Goal: Task Accomplishment & Management: Complete application form

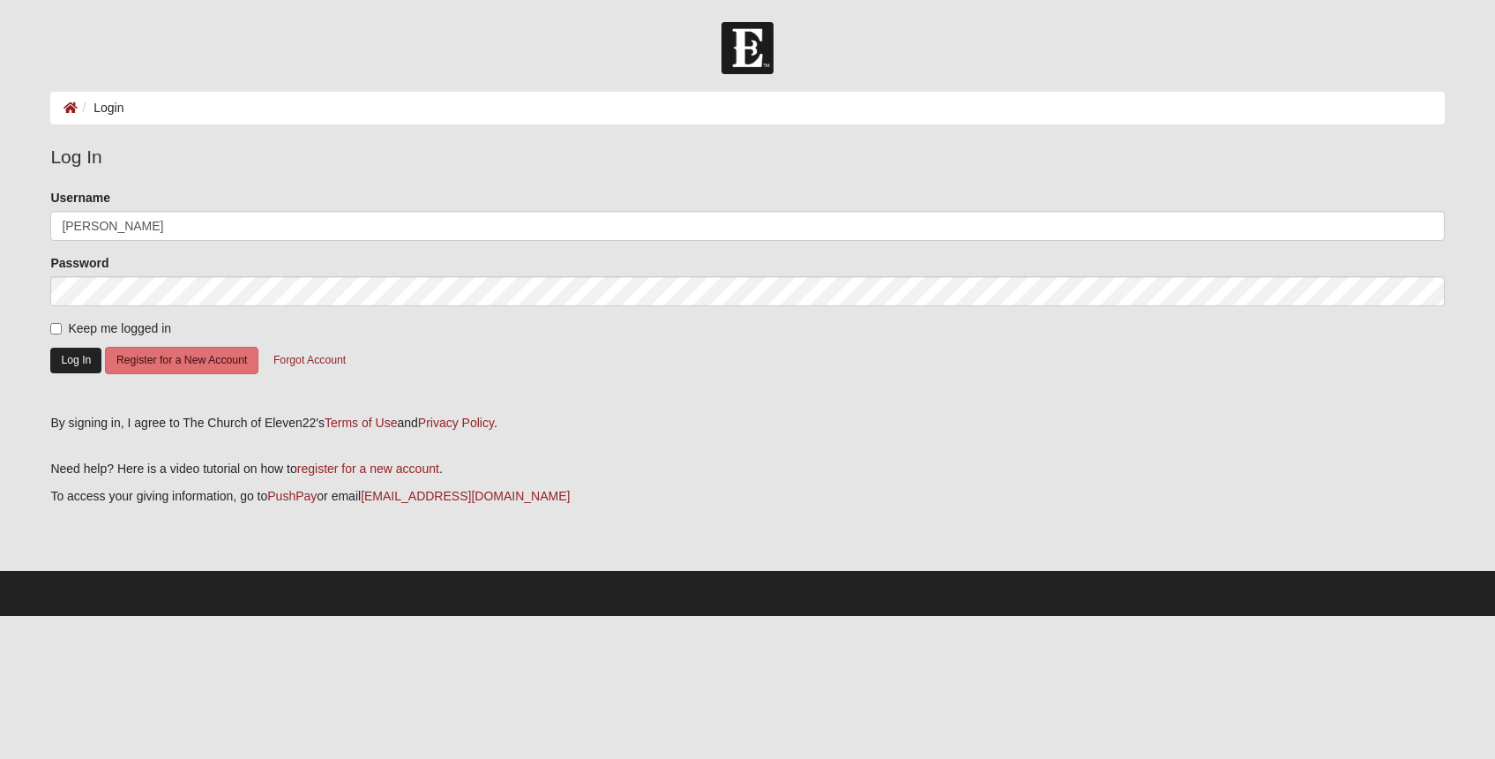
click at [80, 362] on button "Log In" at bounding box center [75, 361] width 51 height 26
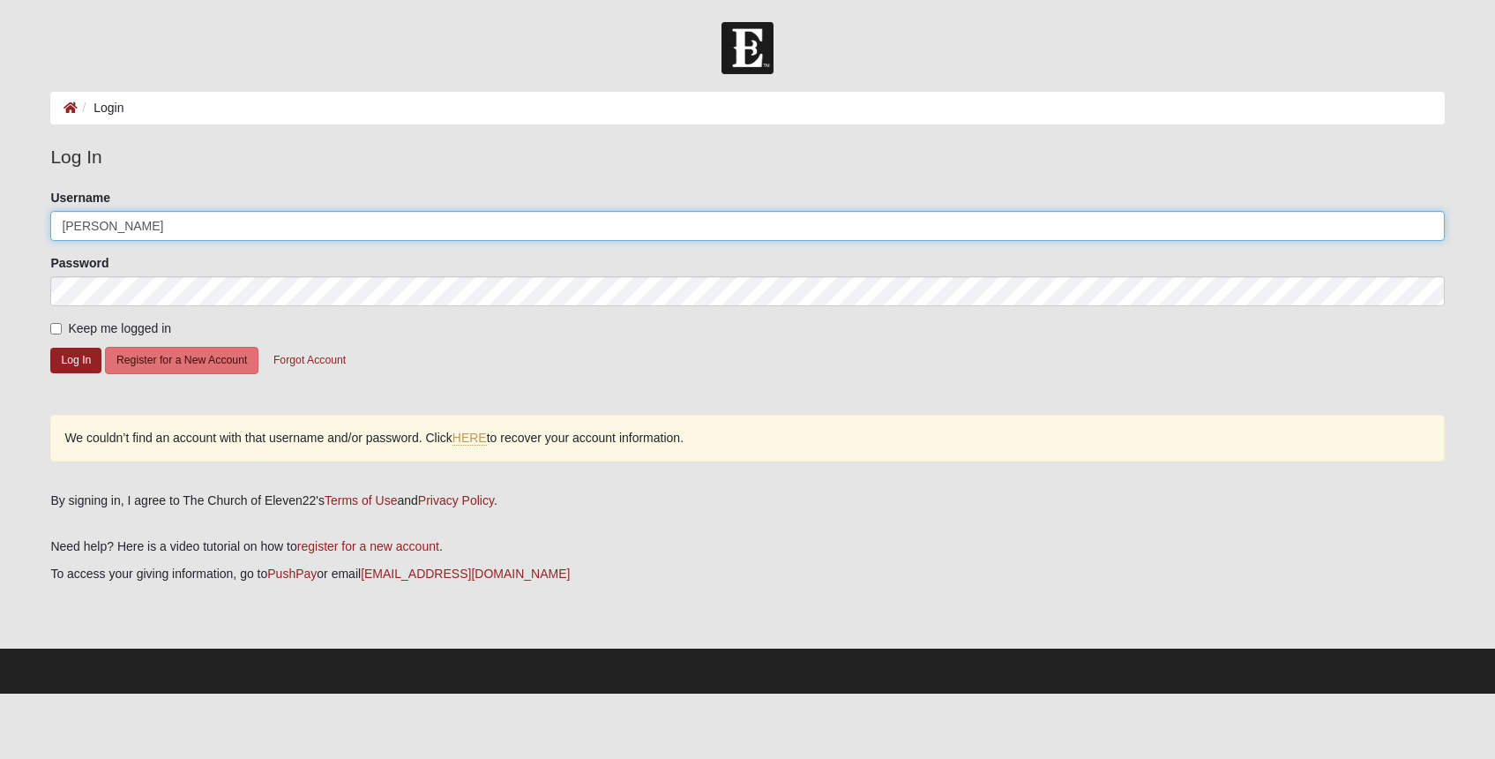
drag, startPoint x: 131, startPoint y: 226, endPoint x: -13, endPoint y: 218, distance: 144.9
click at [0, 218] on html "Log In Login Login Error Log In Please correct the following: Username [PERSON_…" at bounding box center [747, 346] width 1495 height 693
type input "[EMAIL_ADDRESS][DOMAIN_NAME]"
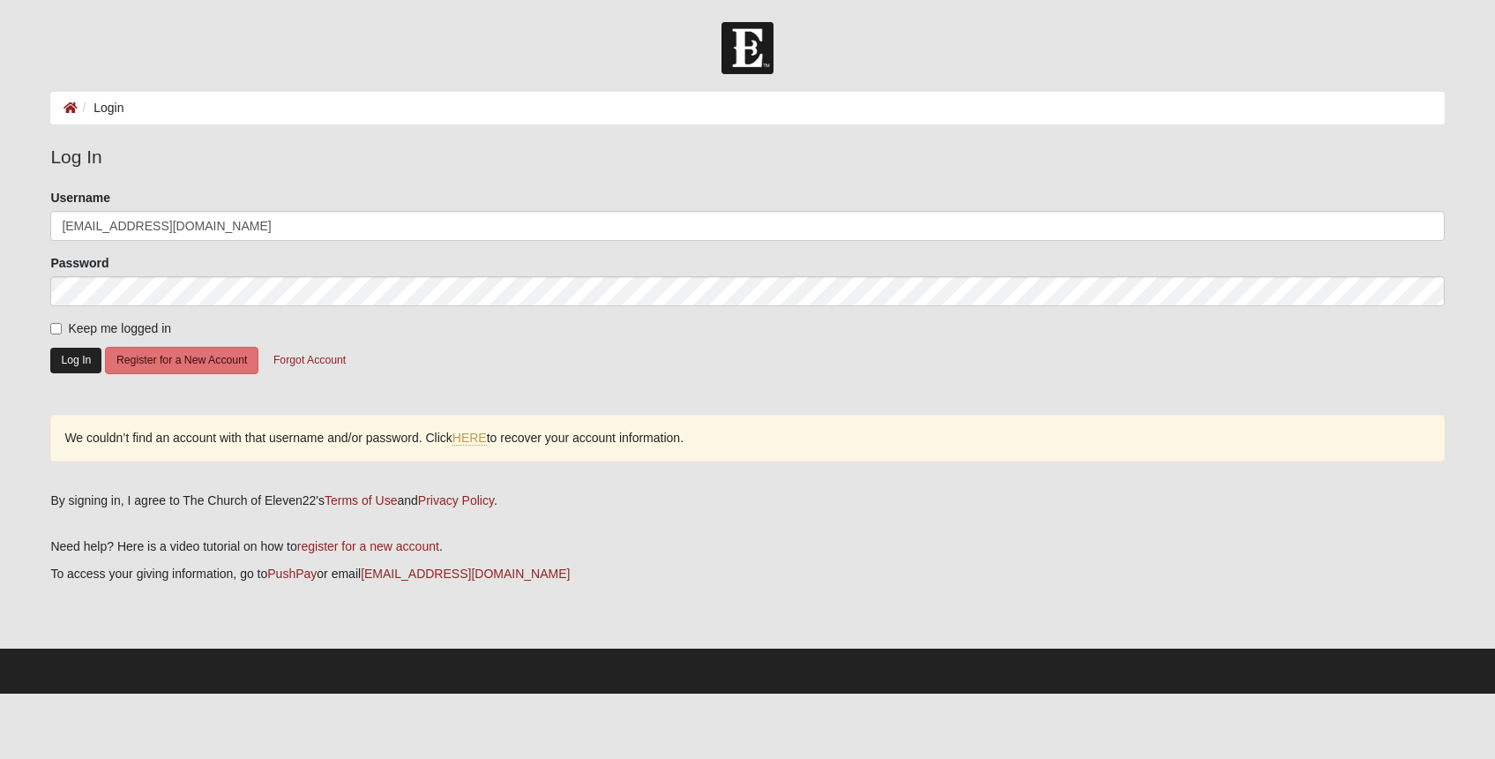
click at [62, 361] on button "Log In" at bounding box center [75, 361] width 51 height 26
click at [328, 545] on link "register for a new account" at bounding box center [368, 546] width 142 height 14
drag, startPoint x: 210, startPoint y: 356, endPoint x: 210, endPoint y: 366, distance: 9.7
click at [210, 357] on button "Register for a New Account" at bounding box center [181, 360] width 153 height 27
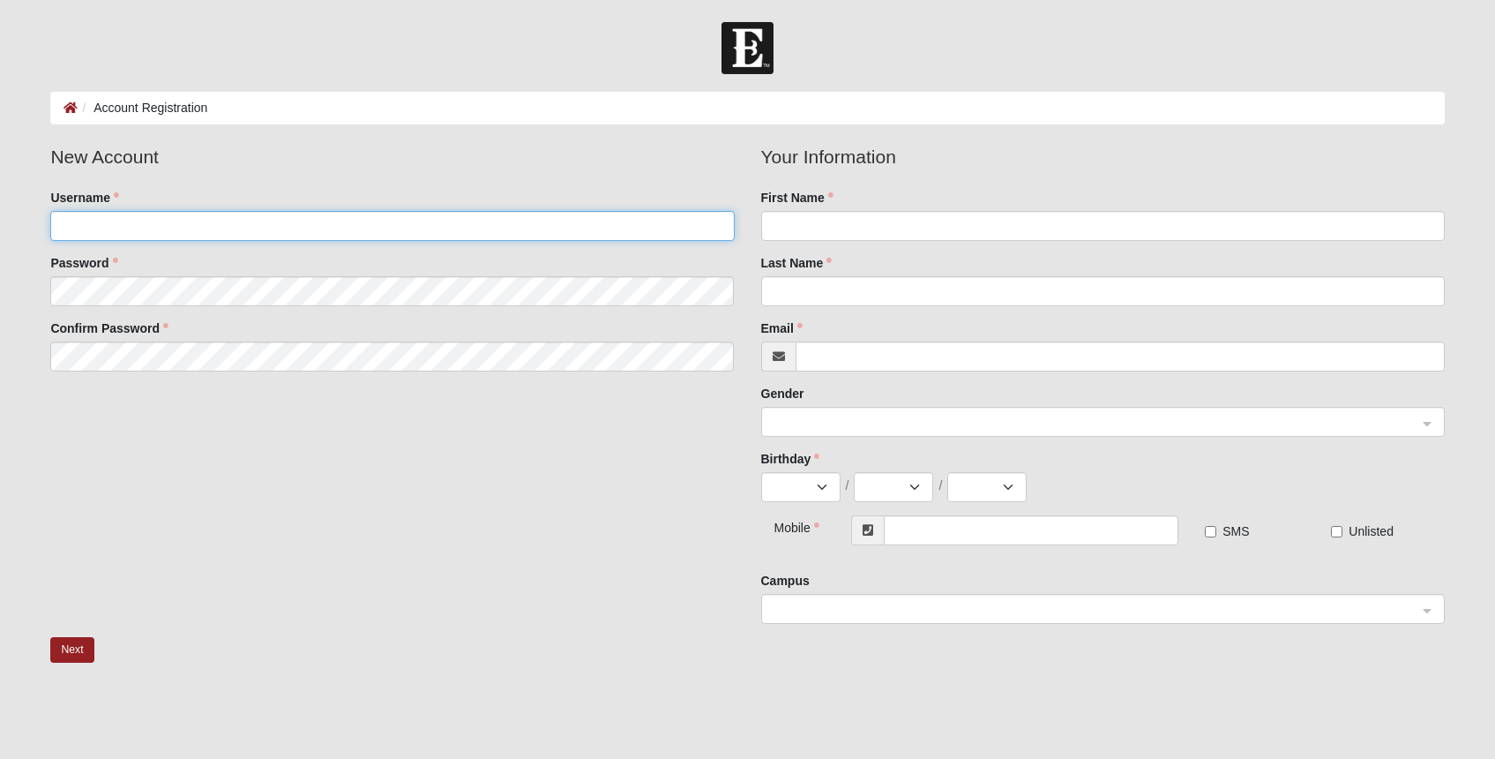
click at [96, 219] on input "Username" at bounding box center [392, 226] width 684 height 30
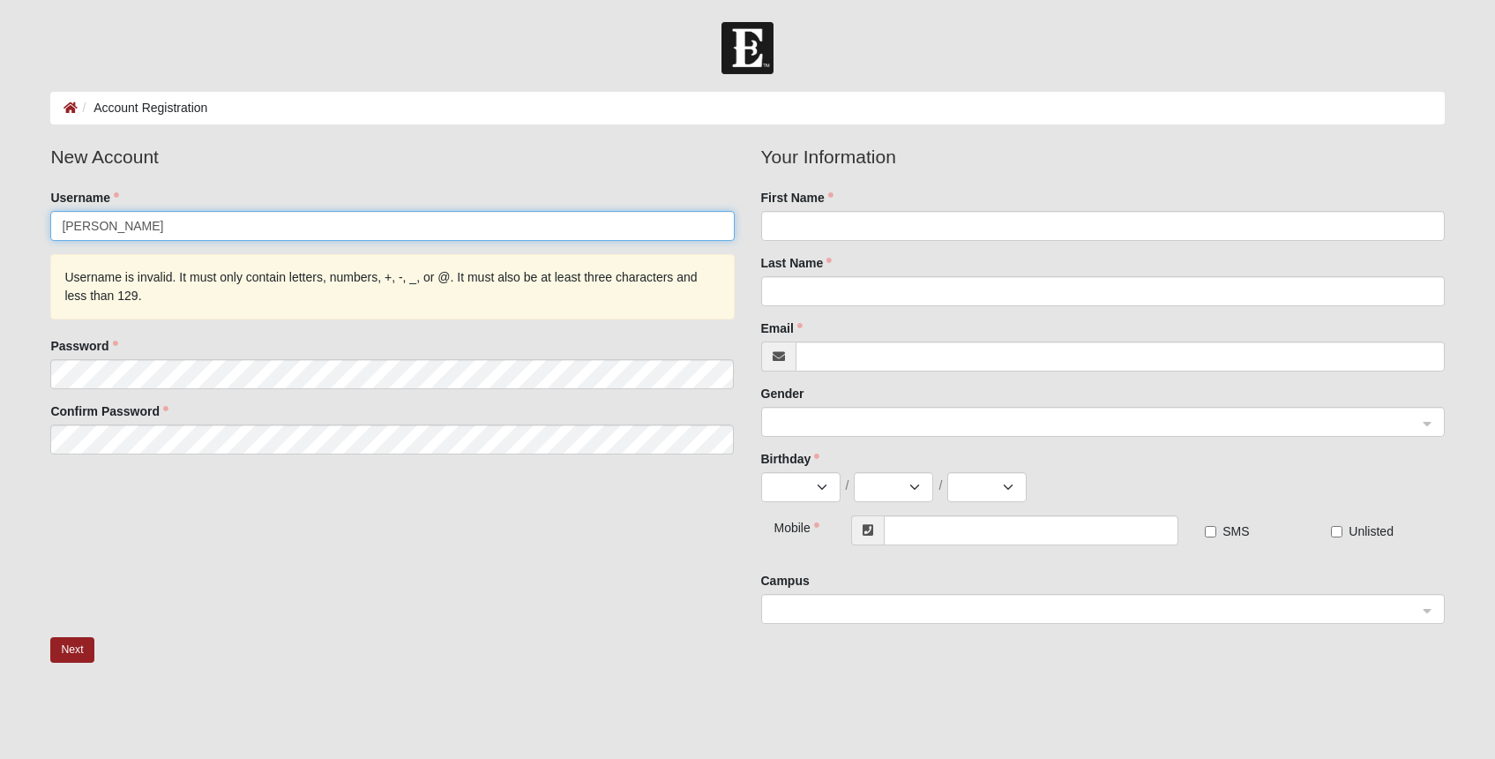
click at [98, 225] on input "[PERSON_NAME]" at bounding box center [392, 226] width 684 height 30
click at [134, 225] on input "[PERSON_NAME]" at bounding box center [392, 226] width 684 height 30
type input "TonyaLew206322$"
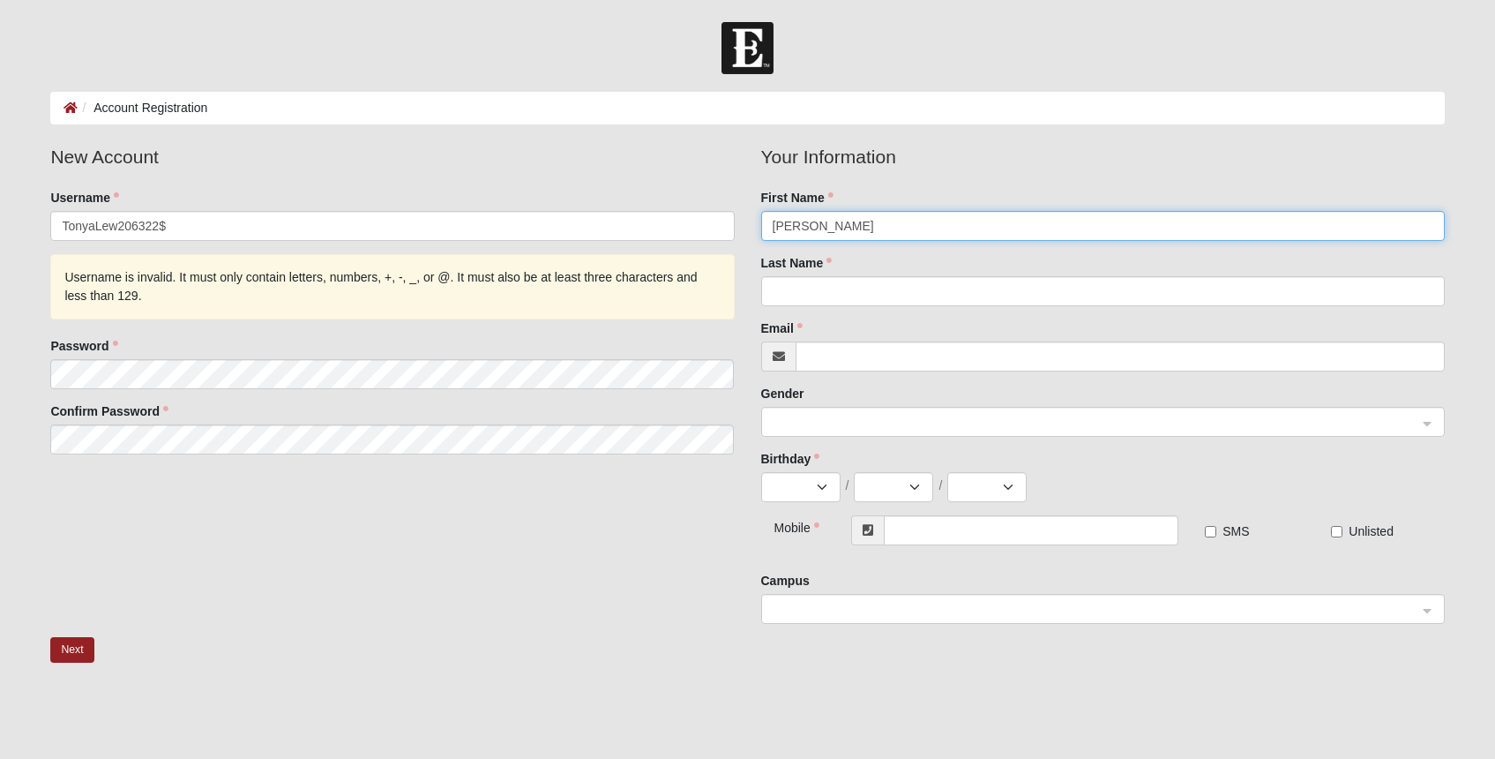
type input "Tonya"
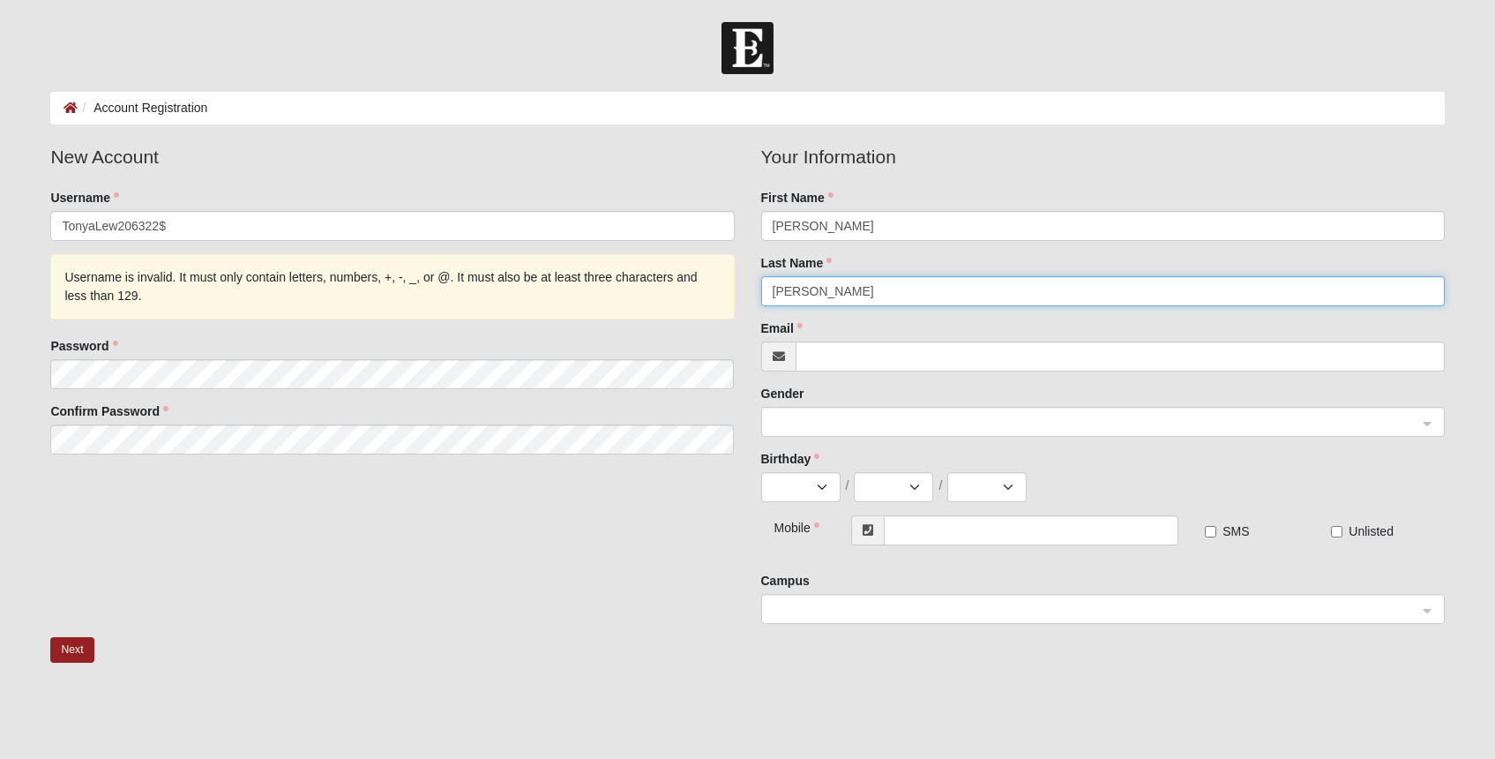
type input "Lewis"
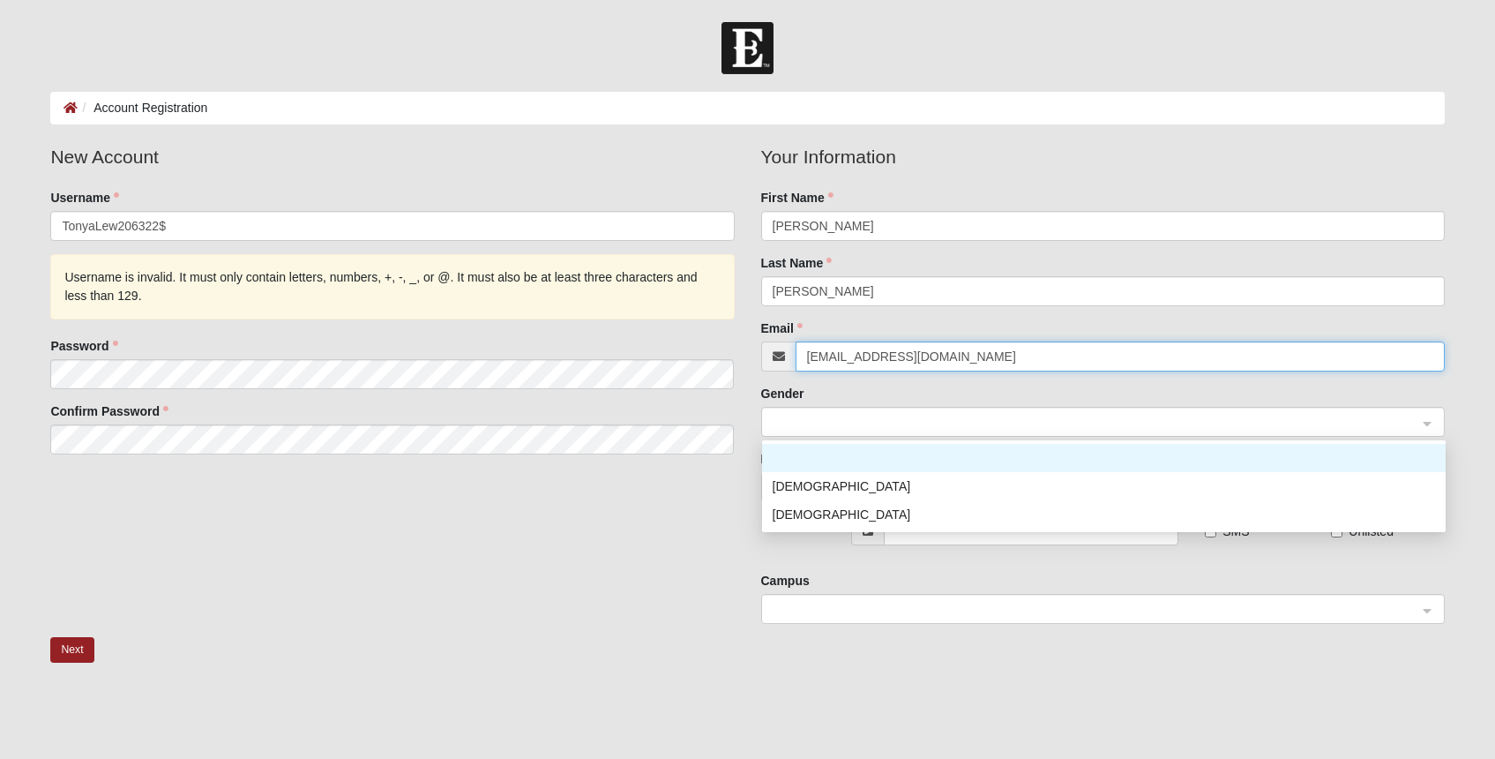
click at [773, 422] on span at bounding box center [1095, 422] width 645 height 19
type input "[EMAIL_ADDRESS][DOMAIN_NAME]"
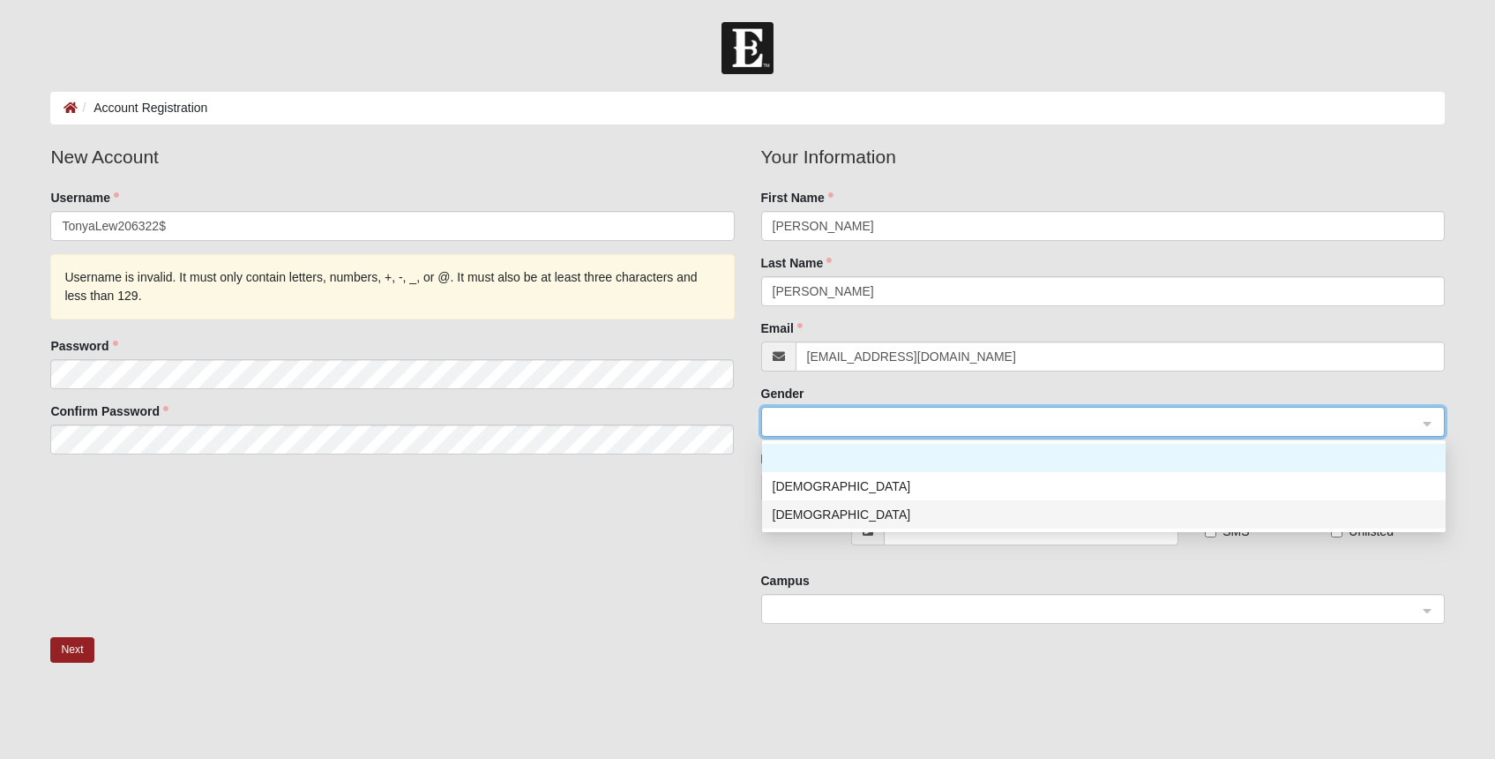
click at [789, 515] on div "[DEMOGRAPHIC_DATA]" at bounding box center [1104, 513] width 662 height 19
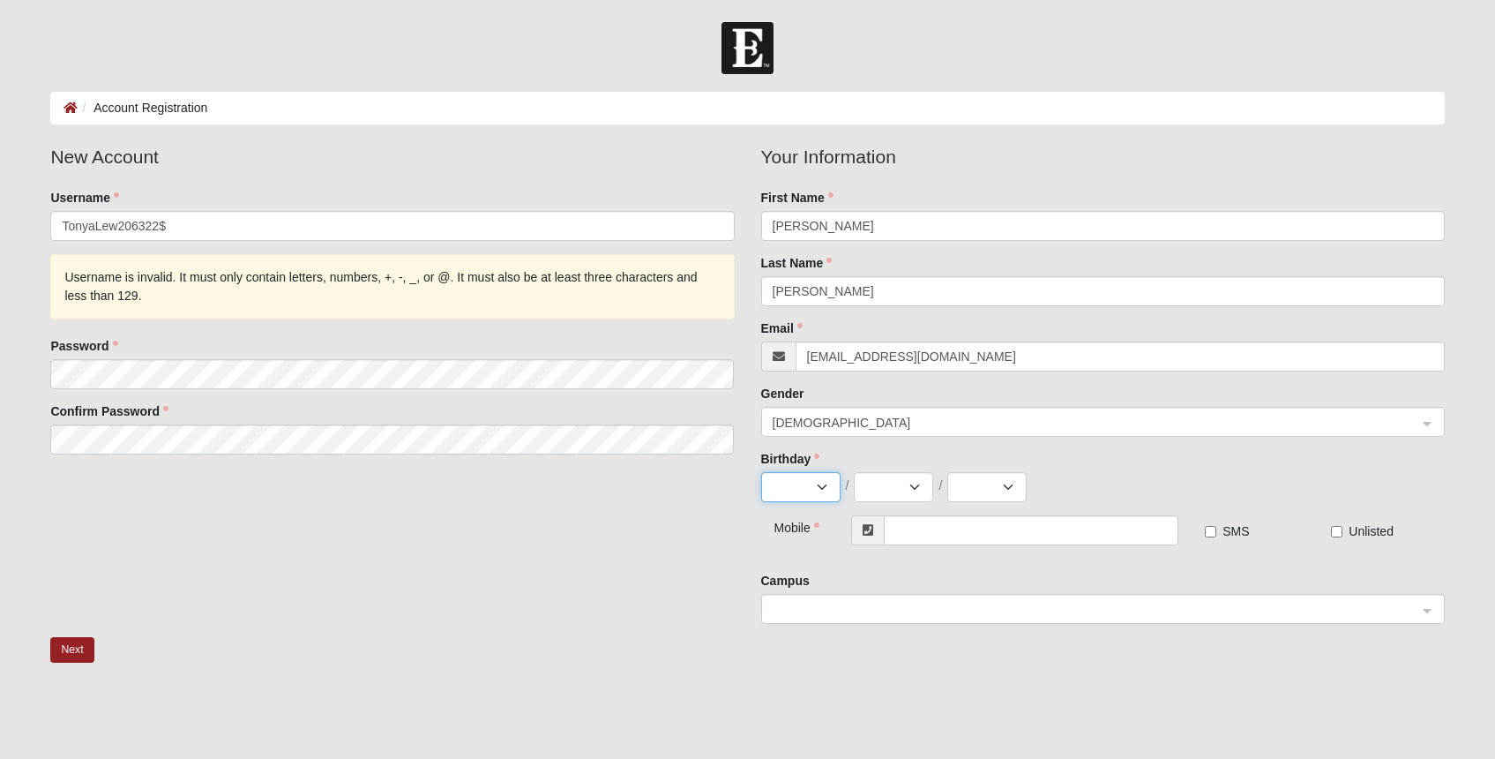
select select "4"
select select "26"
select select "1970"
click at [932, 527] on input "text" at bounding box center [1031, 530] width 295 height 30
type input "(352) 478-6008"
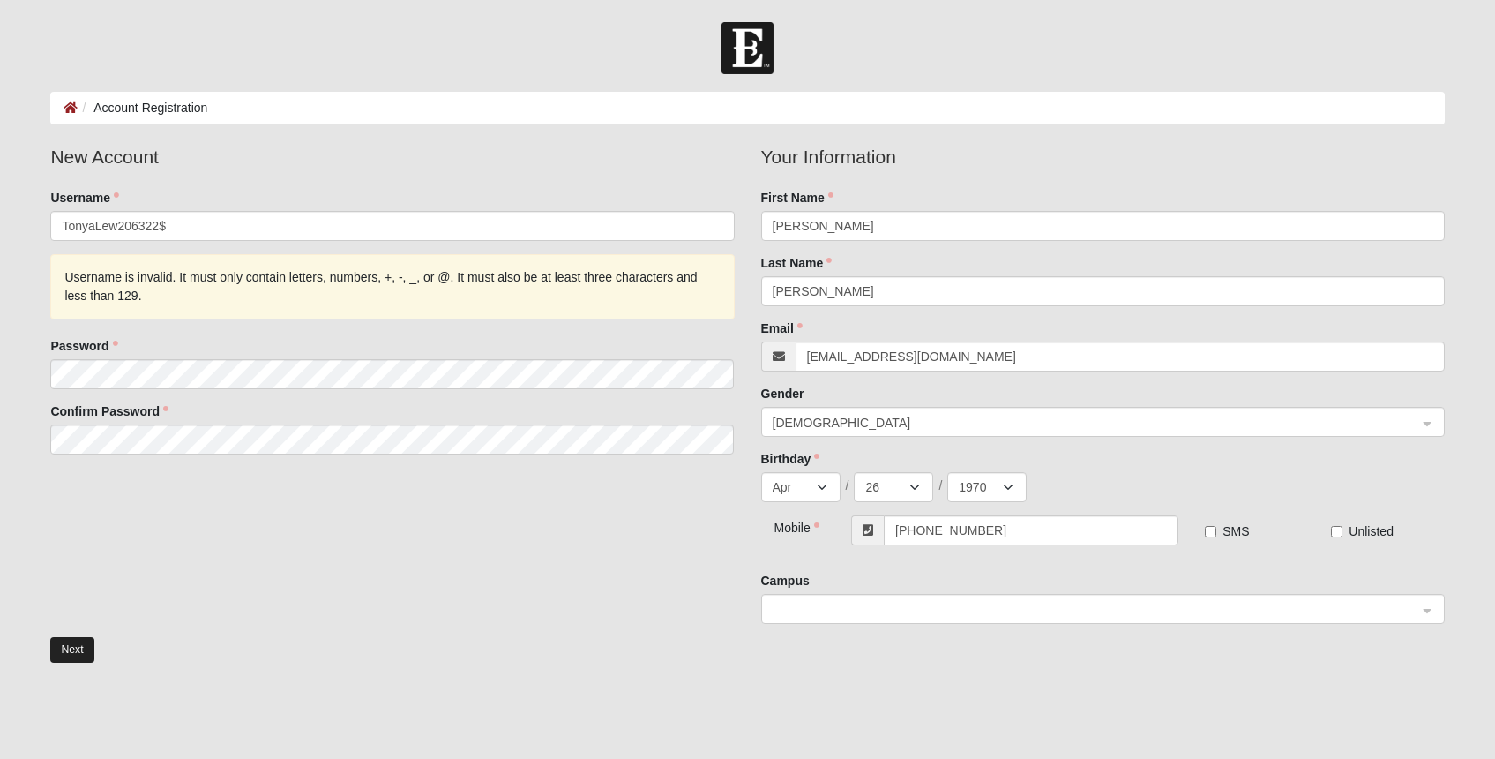
click at [61, 647] on button "Next" at bounding box center [71, 650] width 43 height 26
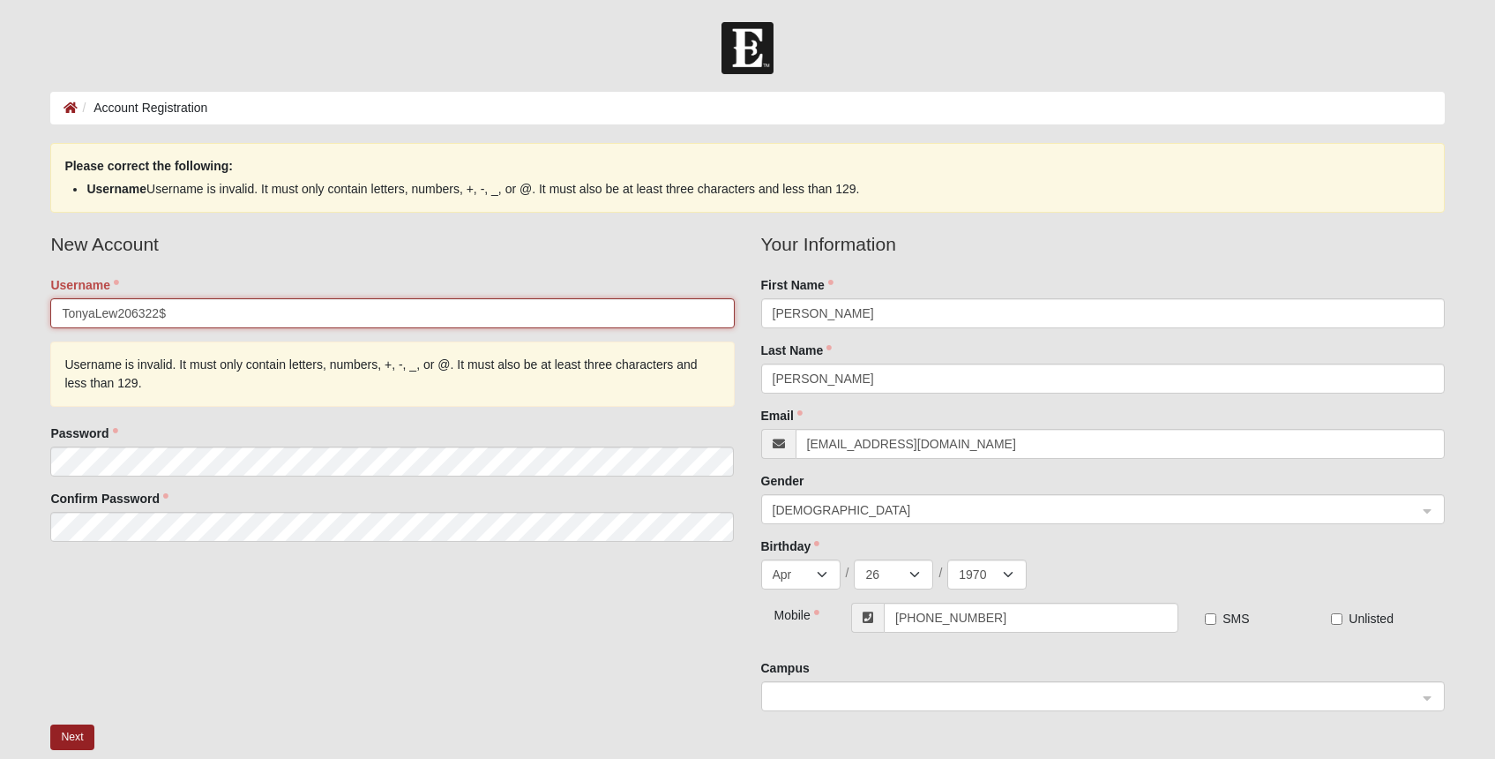
drag, startPoint x: 170, startPoint y: 310, endPoint x: 0, endPoint y: 301, distance: 170.5
click at [0, 301] on form "Log In Account Registration Account Registration Error Please correct the follo…" at bounding box center [747, 511] width 1495 height 978
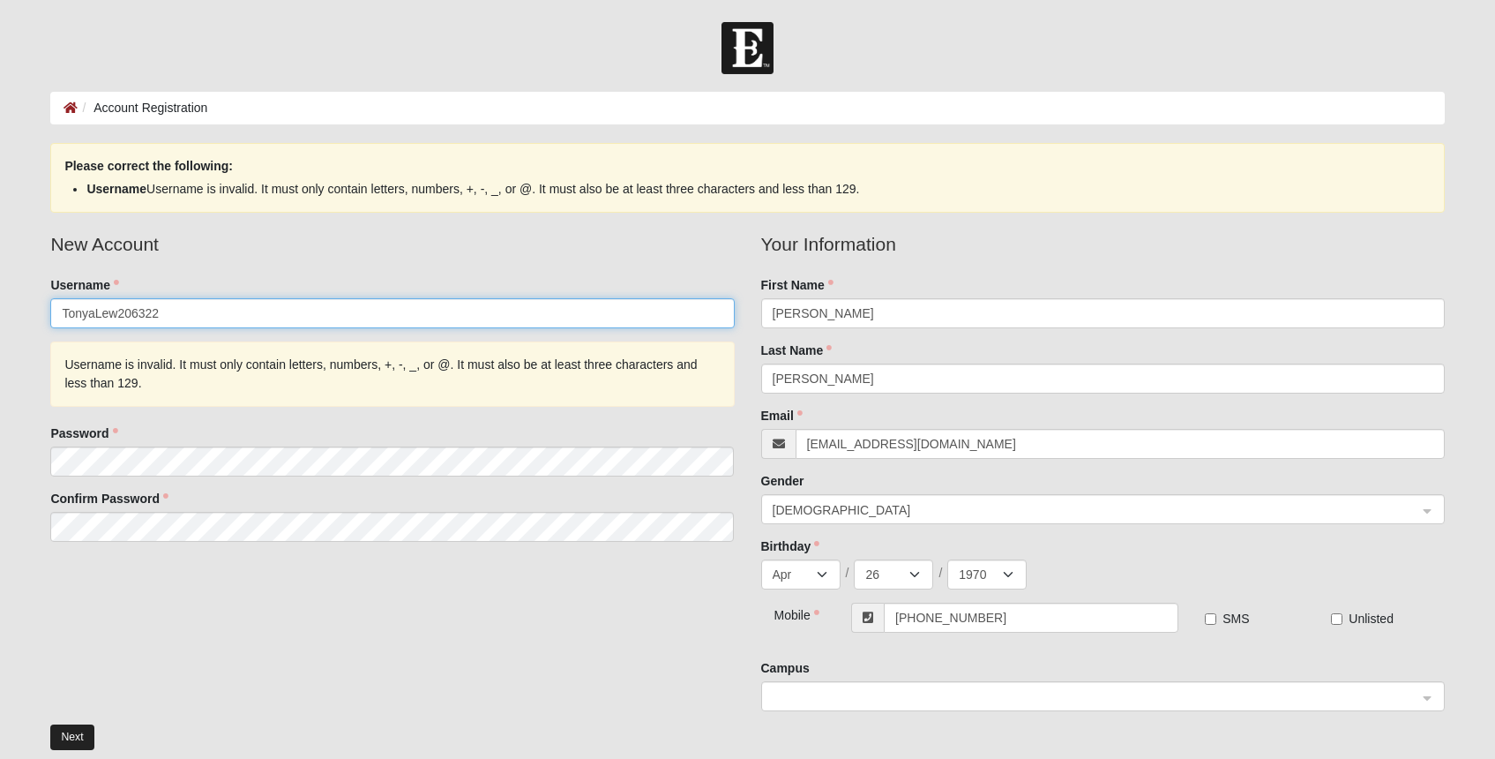
type input "TonyaLew206322"
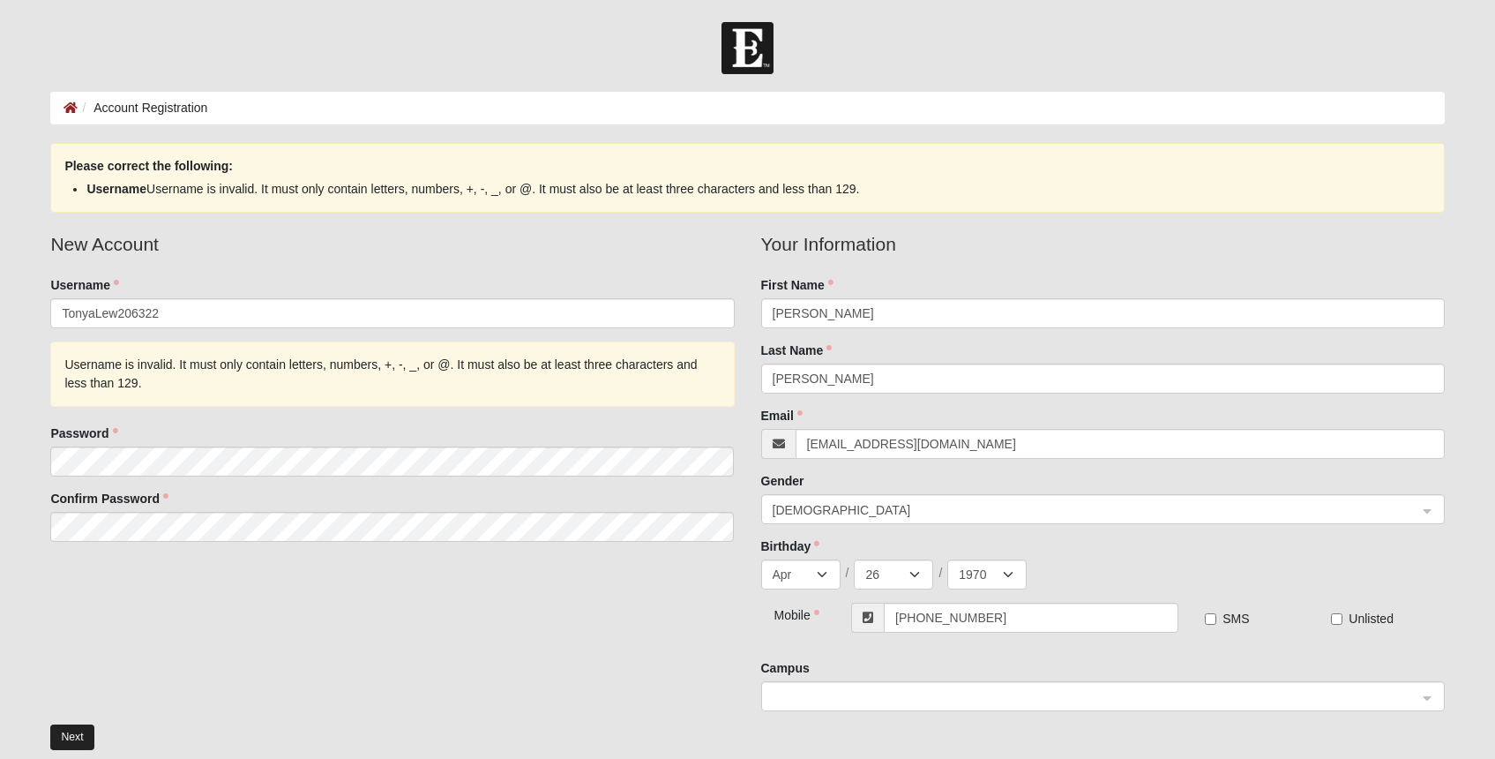
click at [69, 743] on button "Next" at bounding box center [71, 737] width 43 height 26
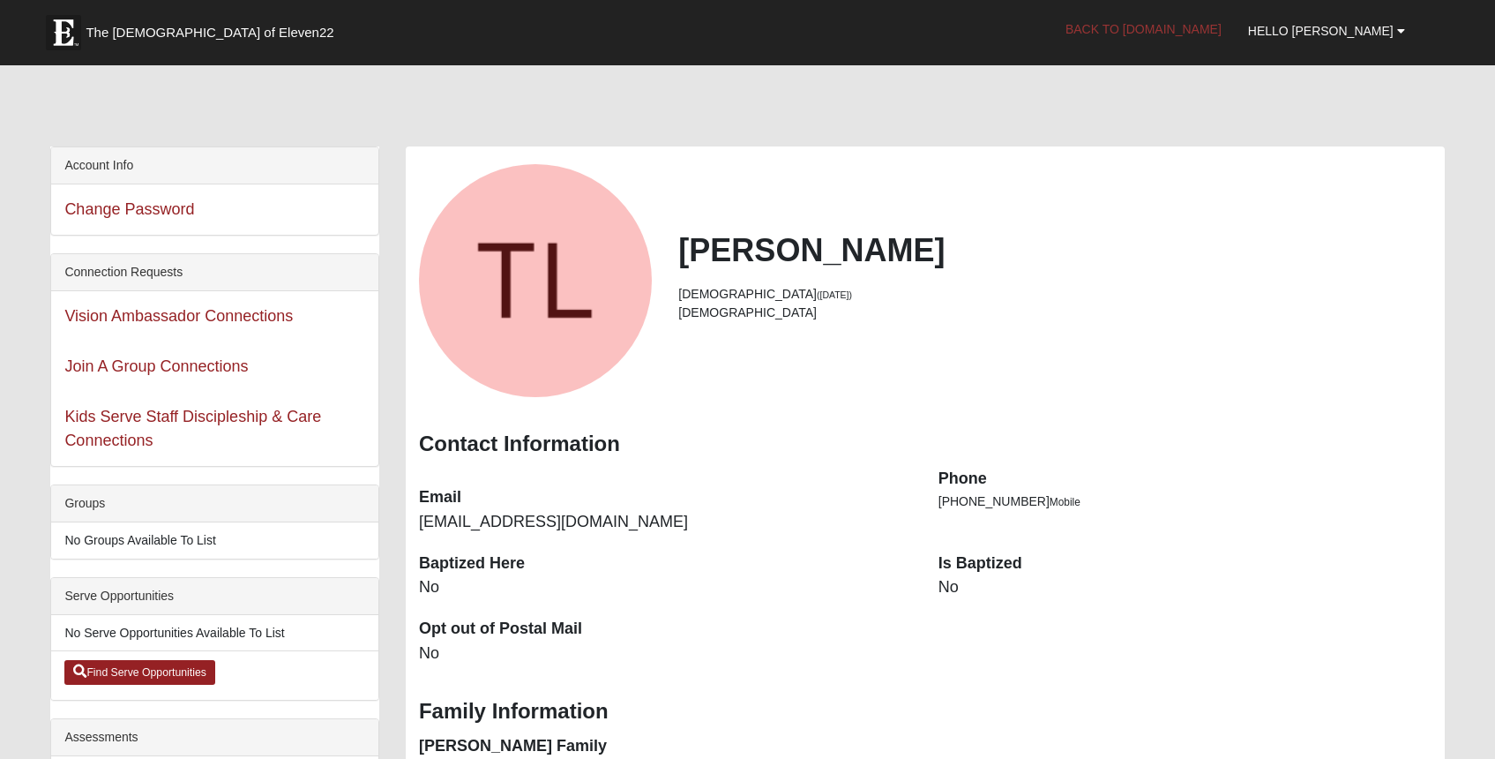
click at [1207, 34] on link "Back to COE22.com" at bounding box center [1143, 29] width 183 height 44
click at [1166, 31] on link "Back to [DOMAIN_NAME]" at bounding box center [1143, 29] width 183 height 44
